Goal: Information Seeking & Learning: Learn about a topic

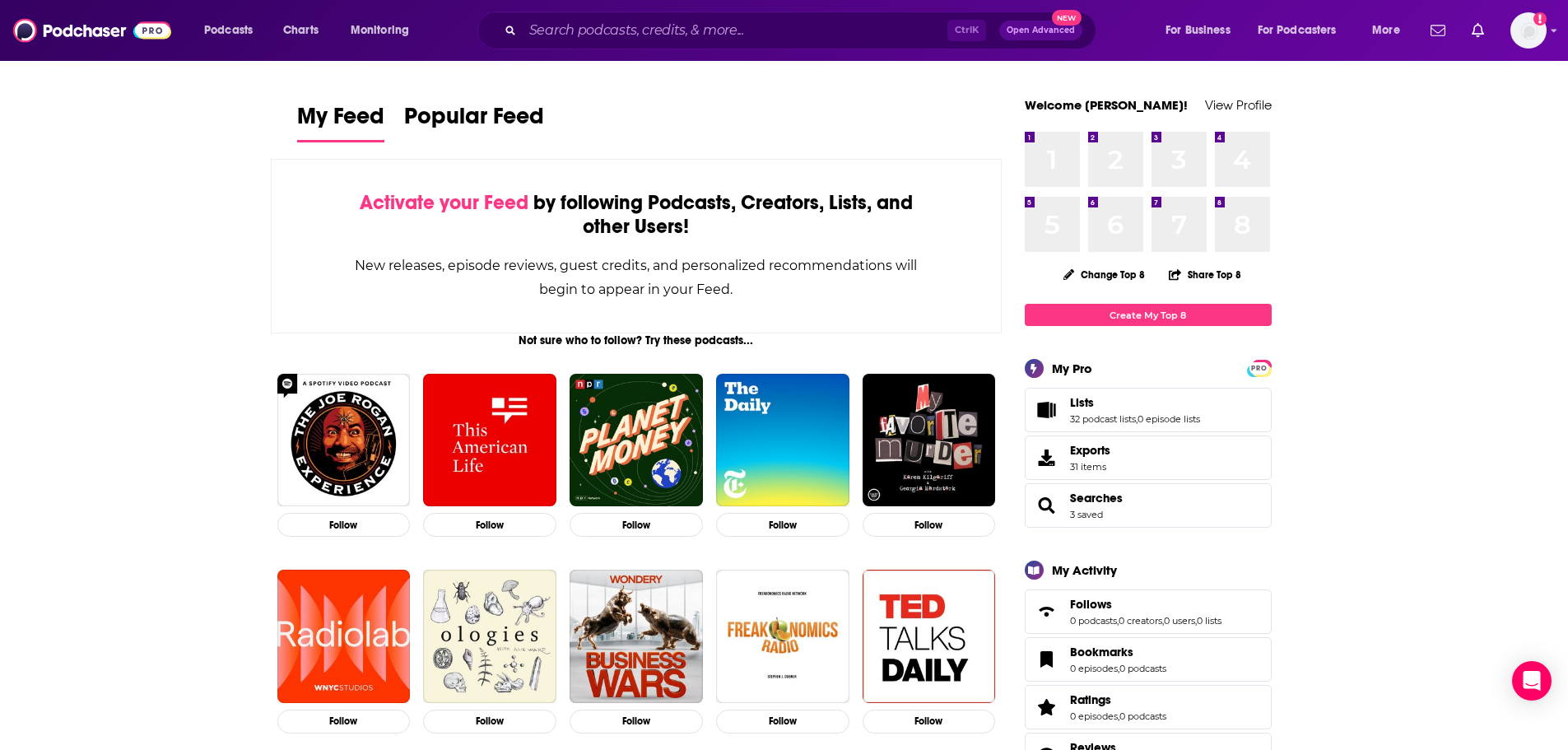
click at [584, 47] on div "Ctrl K Open Advanced New" at bounding box center [787, 30] width 619 height 38
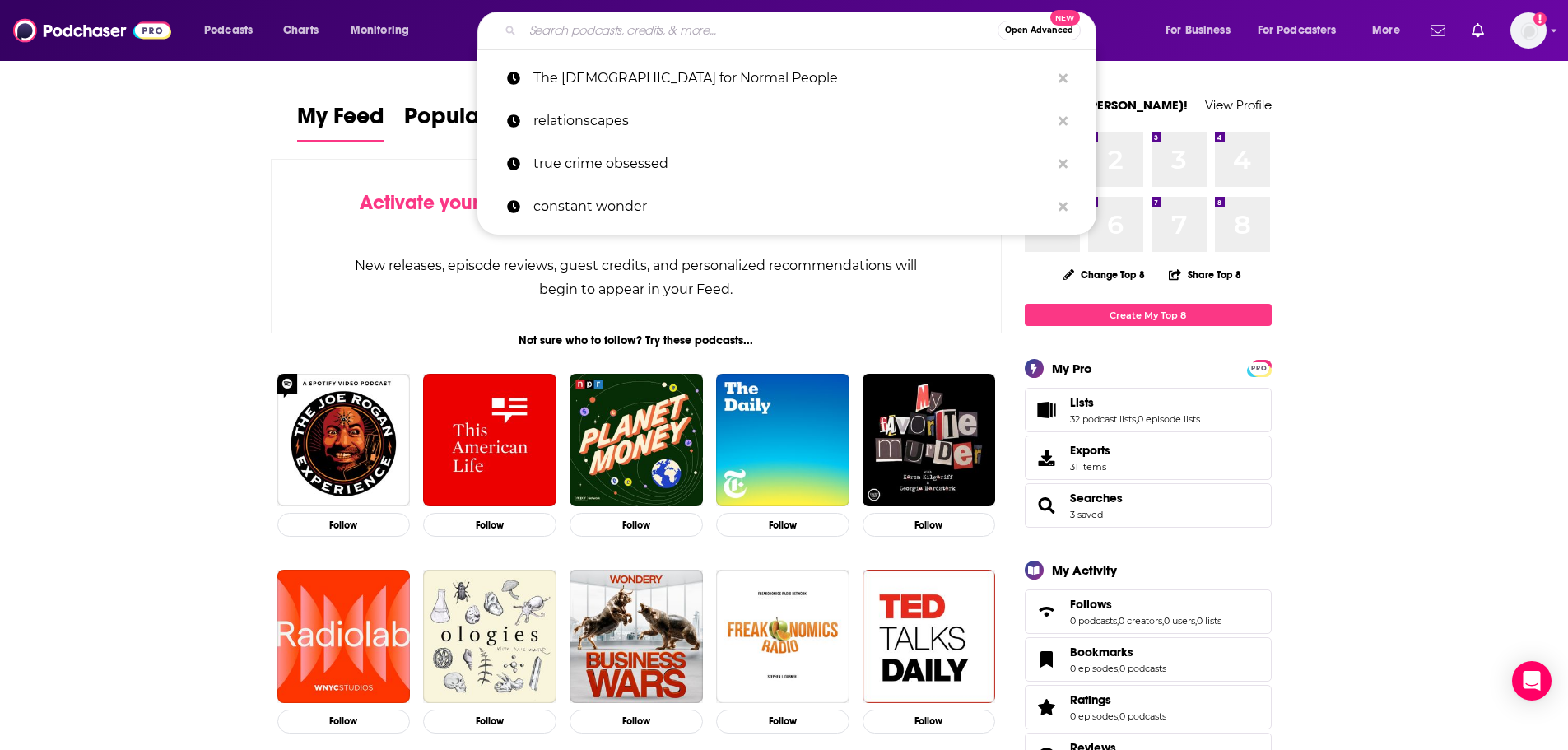
click at [608, 34] on input "Search podcasts, credits, & more..." at bounding box center [760, 30] width 474 height 27
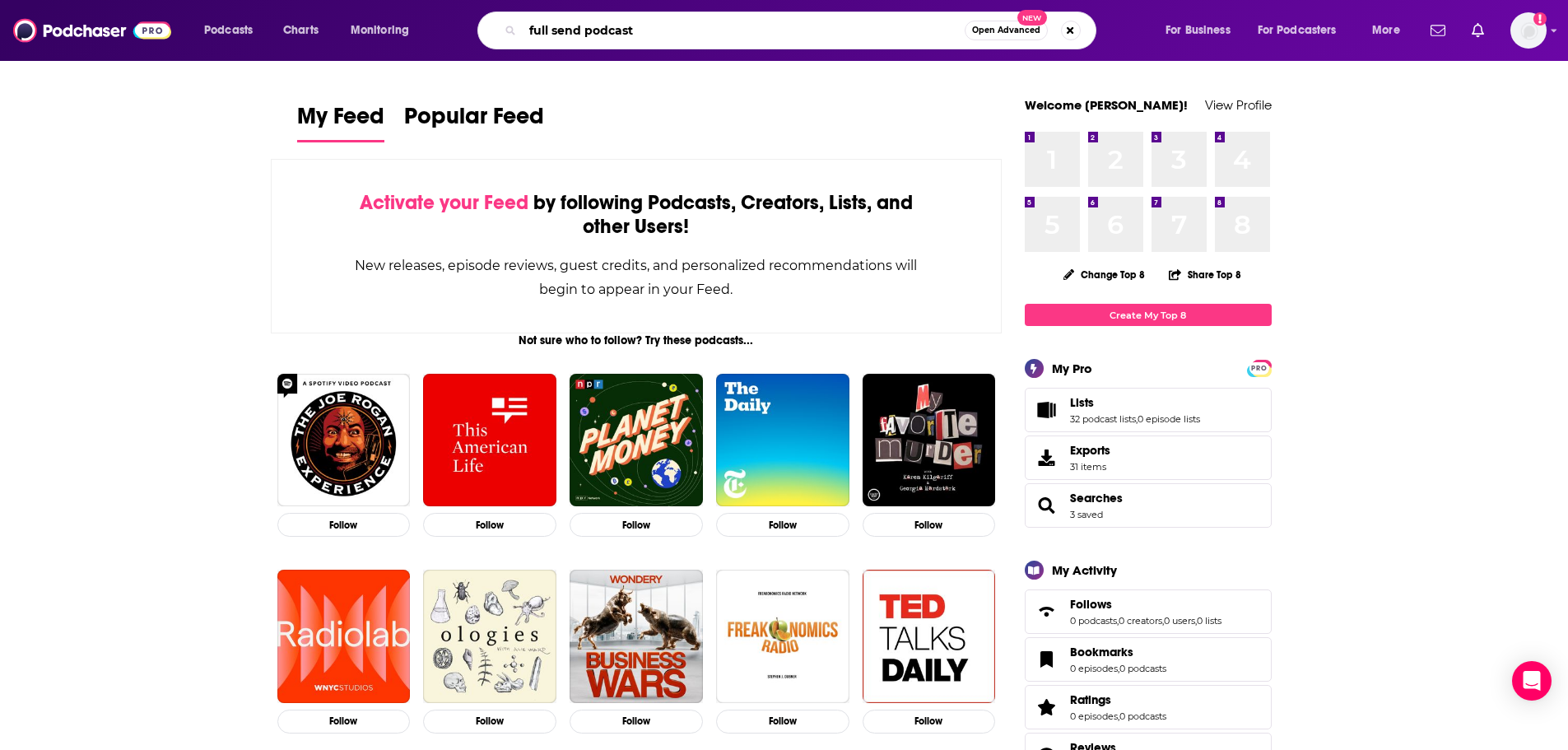
type input "full send podcast"
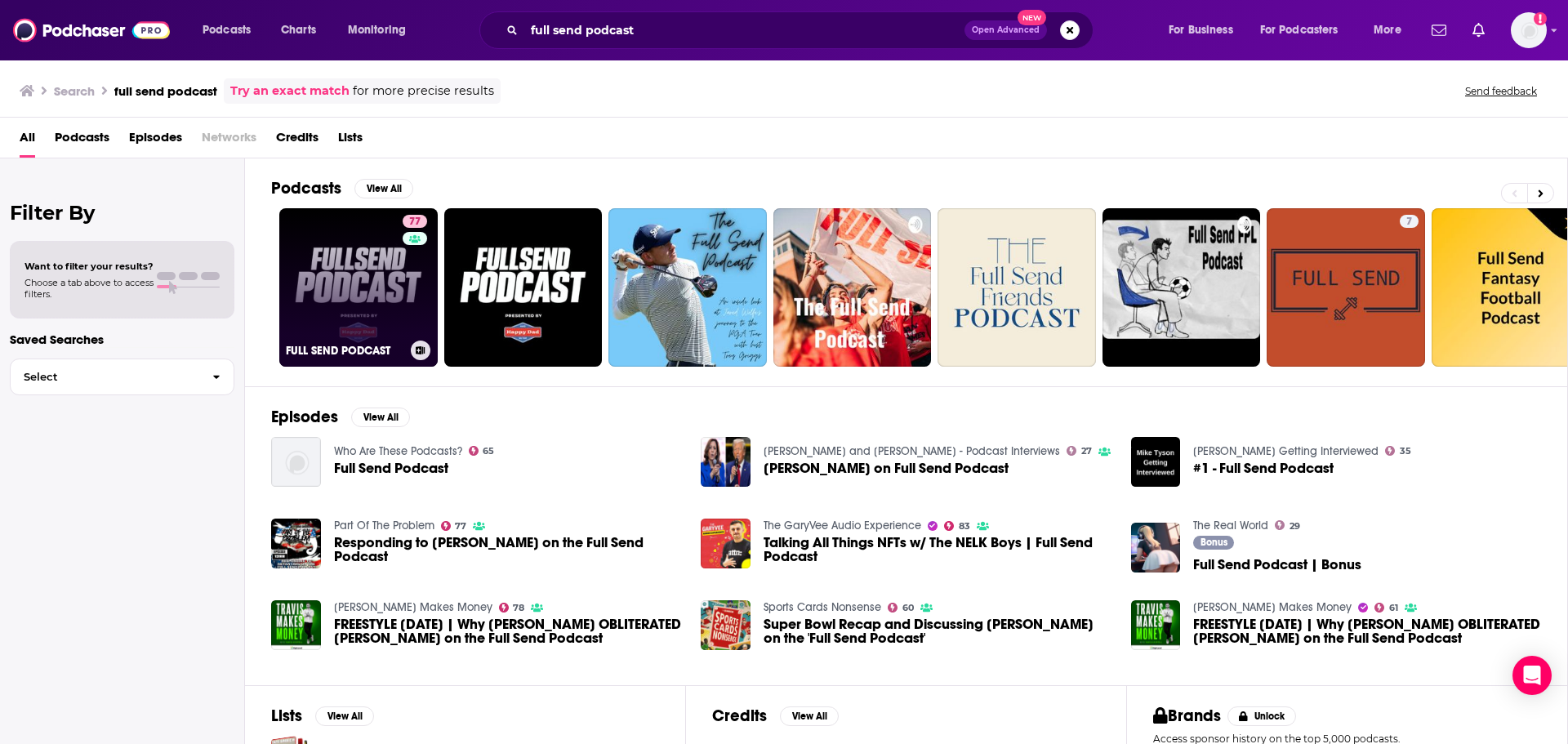
click at [353, 283] on link "77 FULL SEND PODCAST" at bounding box center [358, 287] width 159 height 159
